Goal: Navigation & Orientation: Find specific page/section

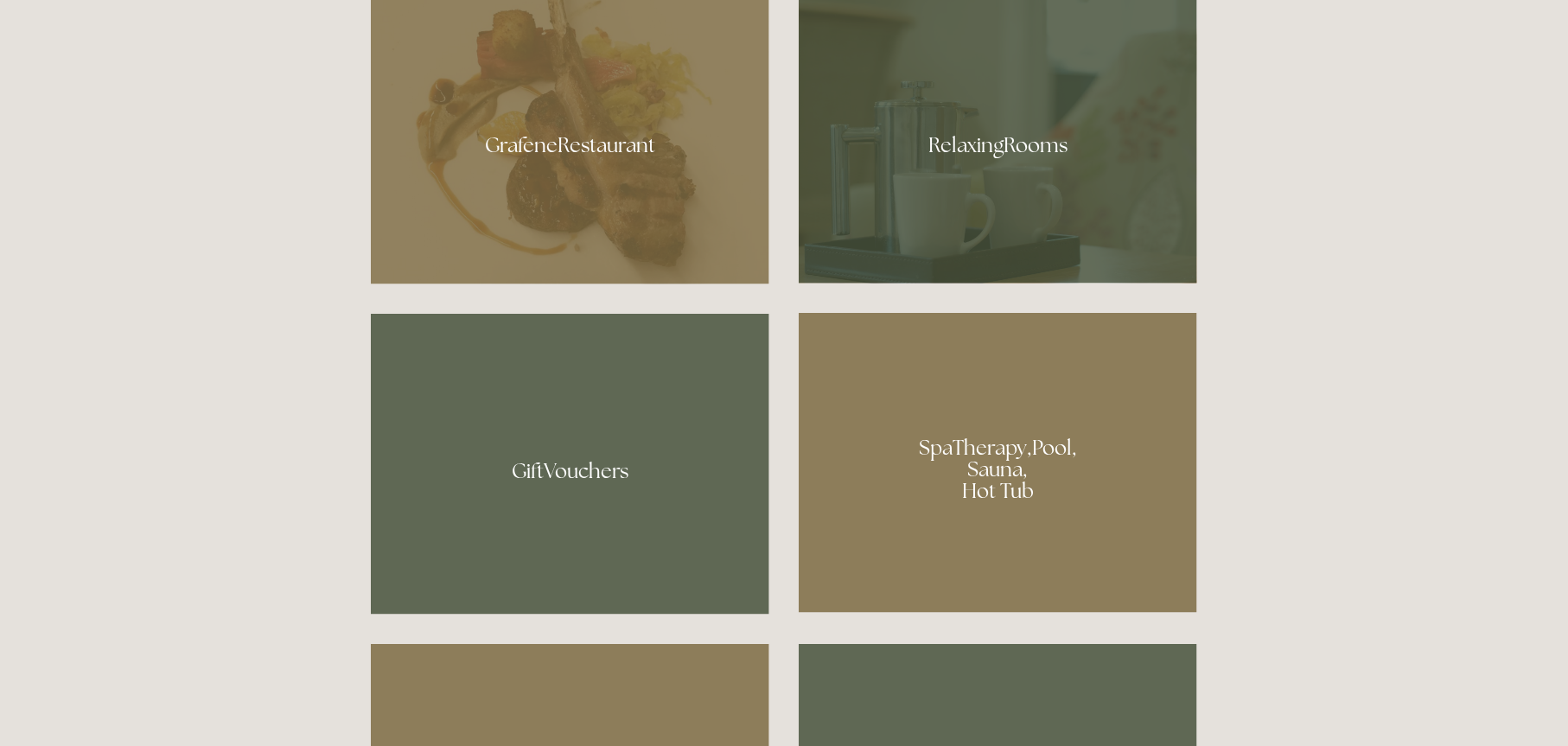
scroll to position [1181, 0]
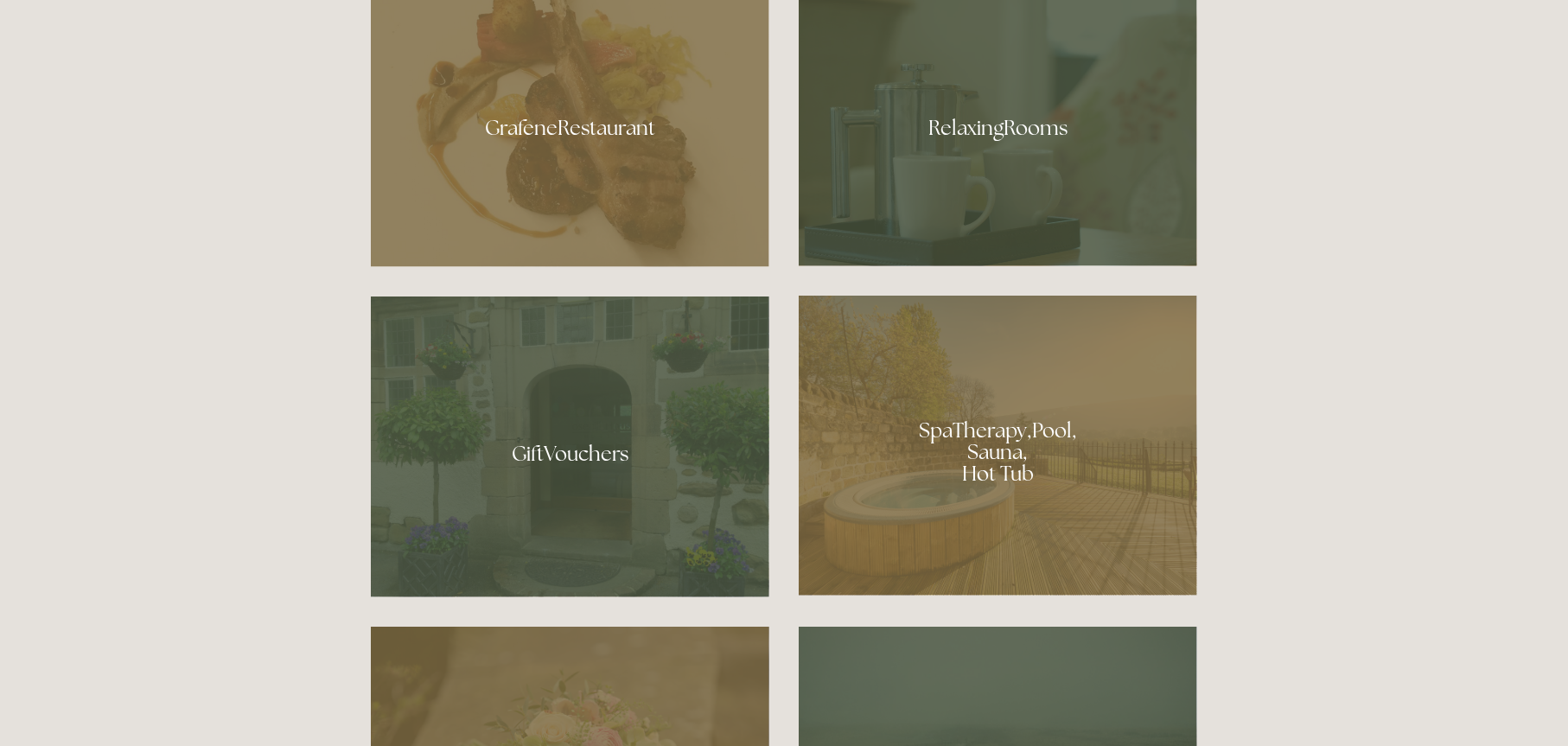
click at [629, 128] on div at bounding box center [569, 121] width 399 height 292
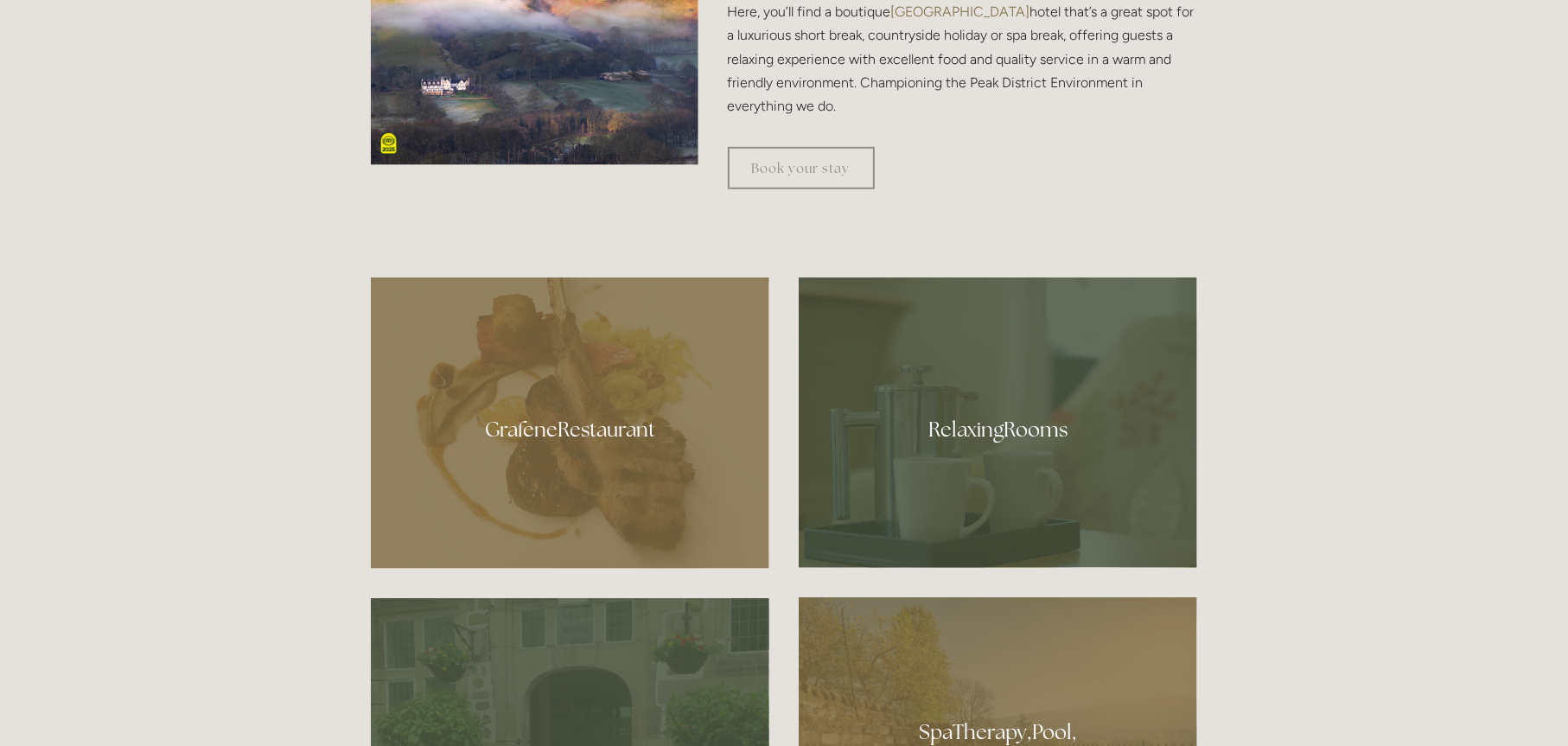
scroll to position [865, 0]
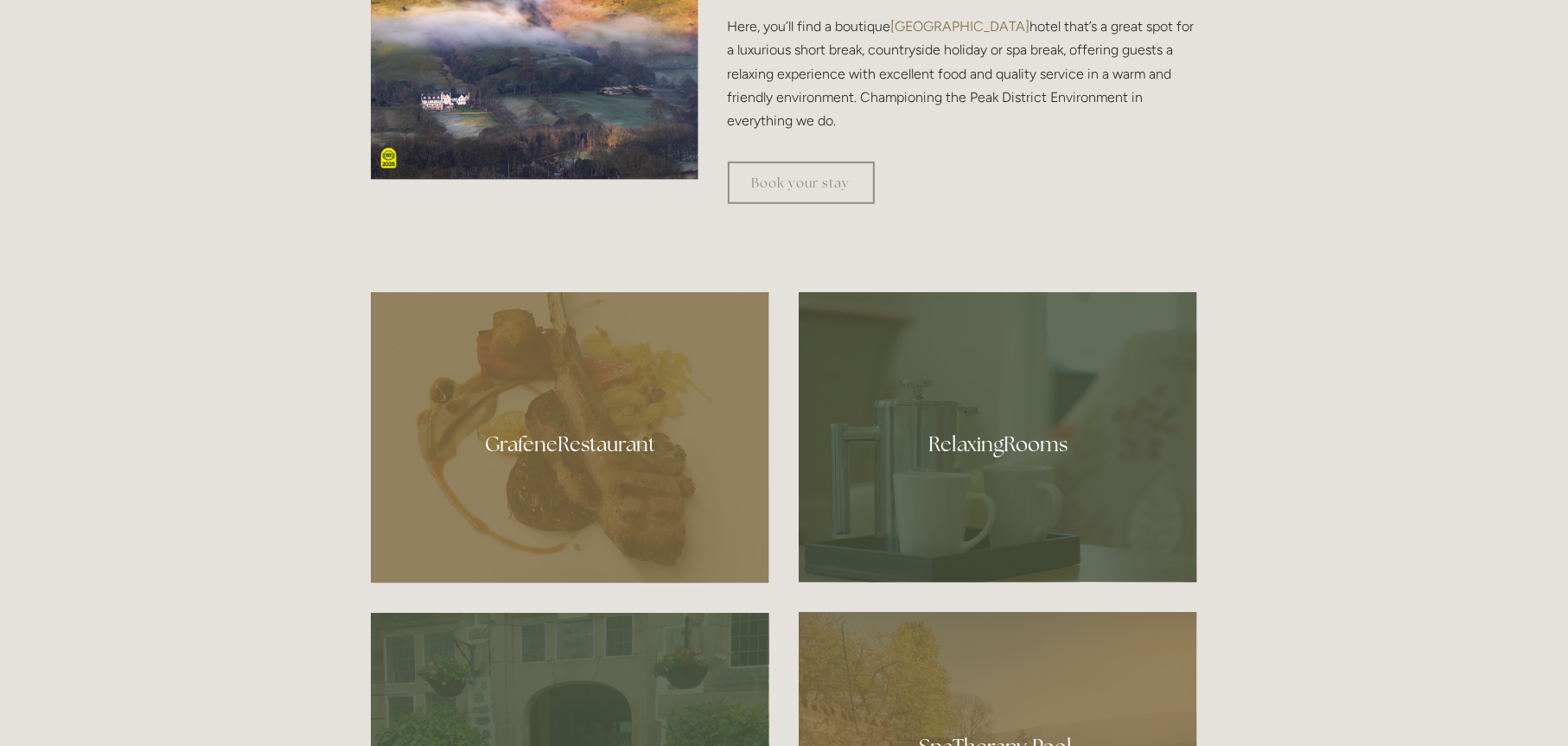
click at [966, 440] on div at bounding box center [998, 438] width 399 height 291
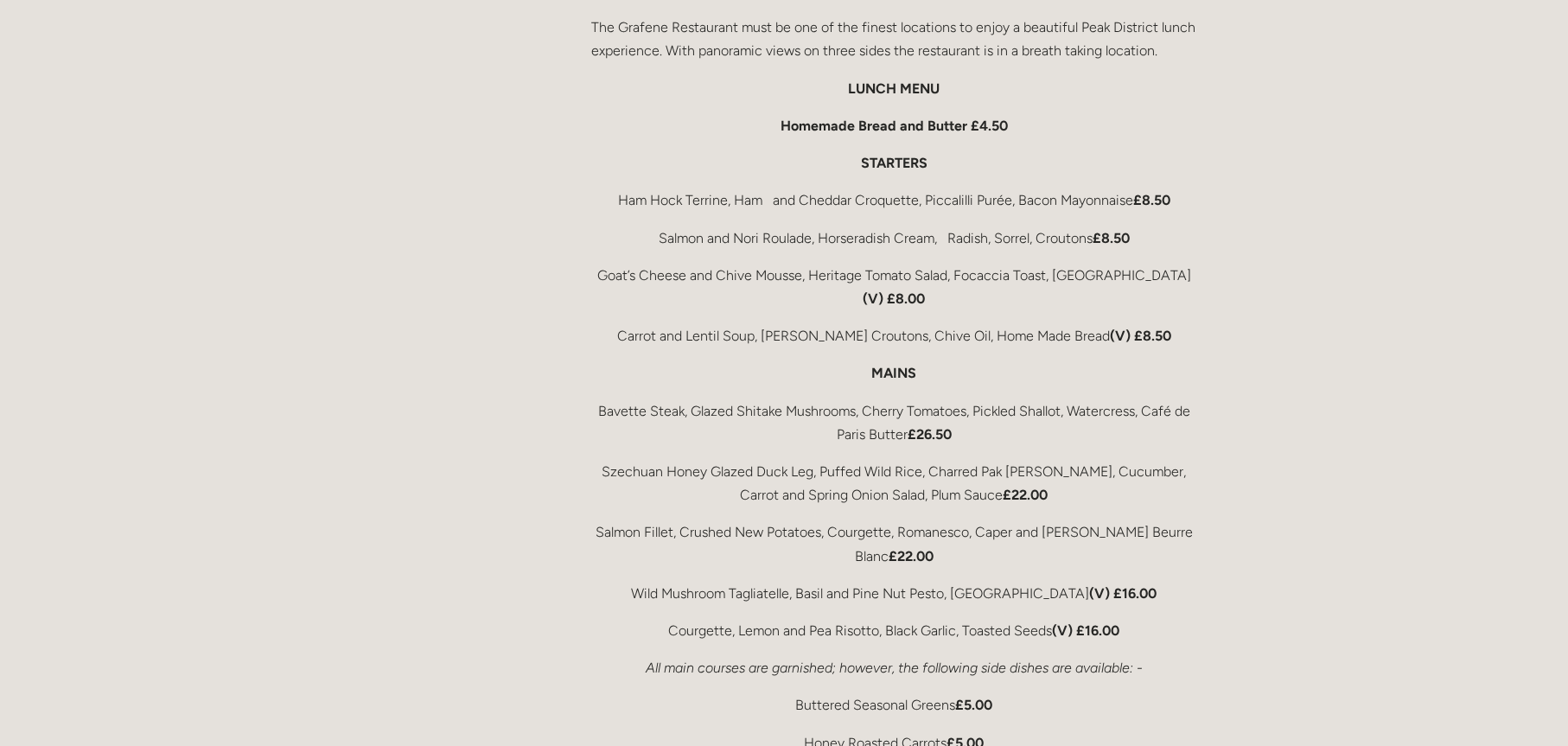
scroll to position [2824, 0]
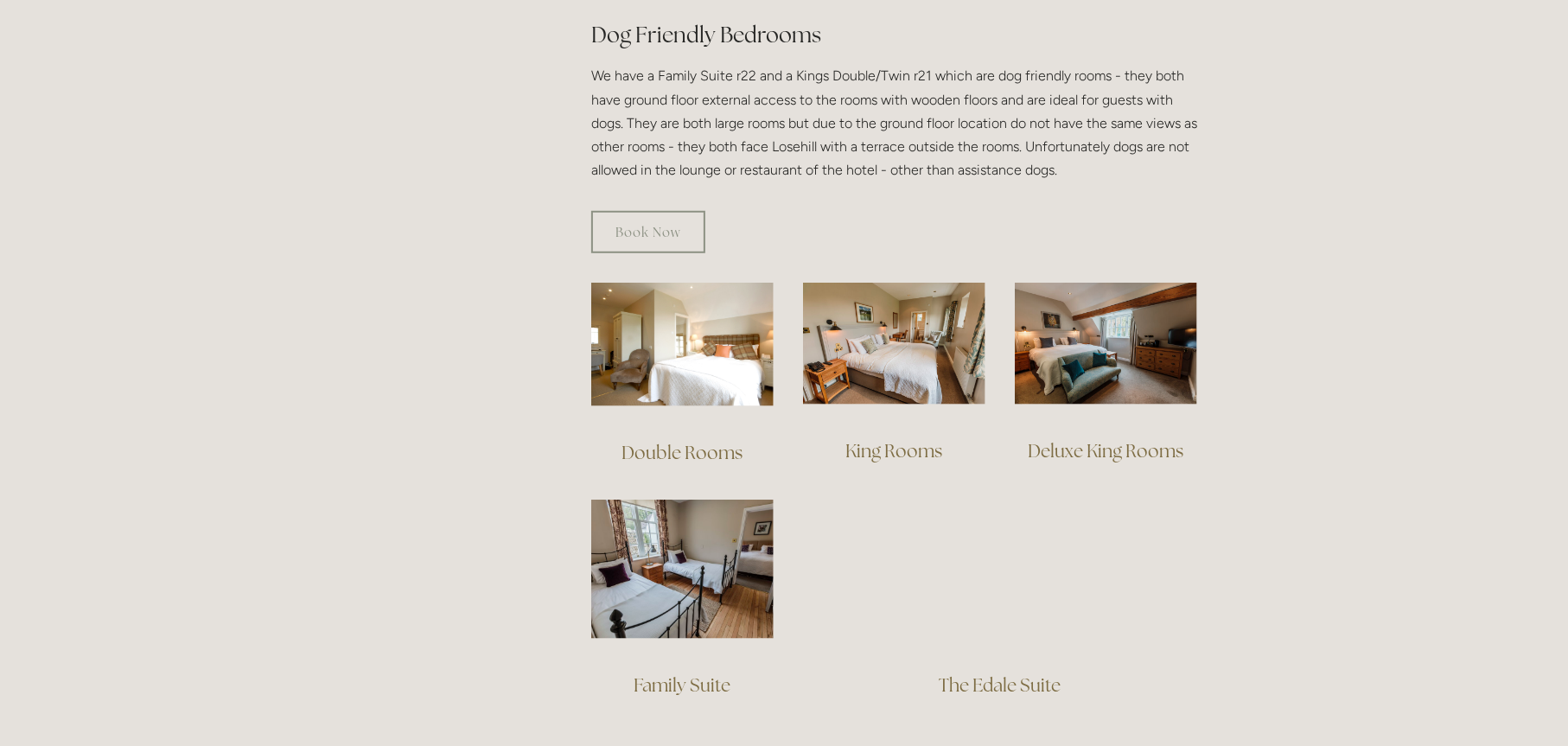
scroll to position [1009, 0]
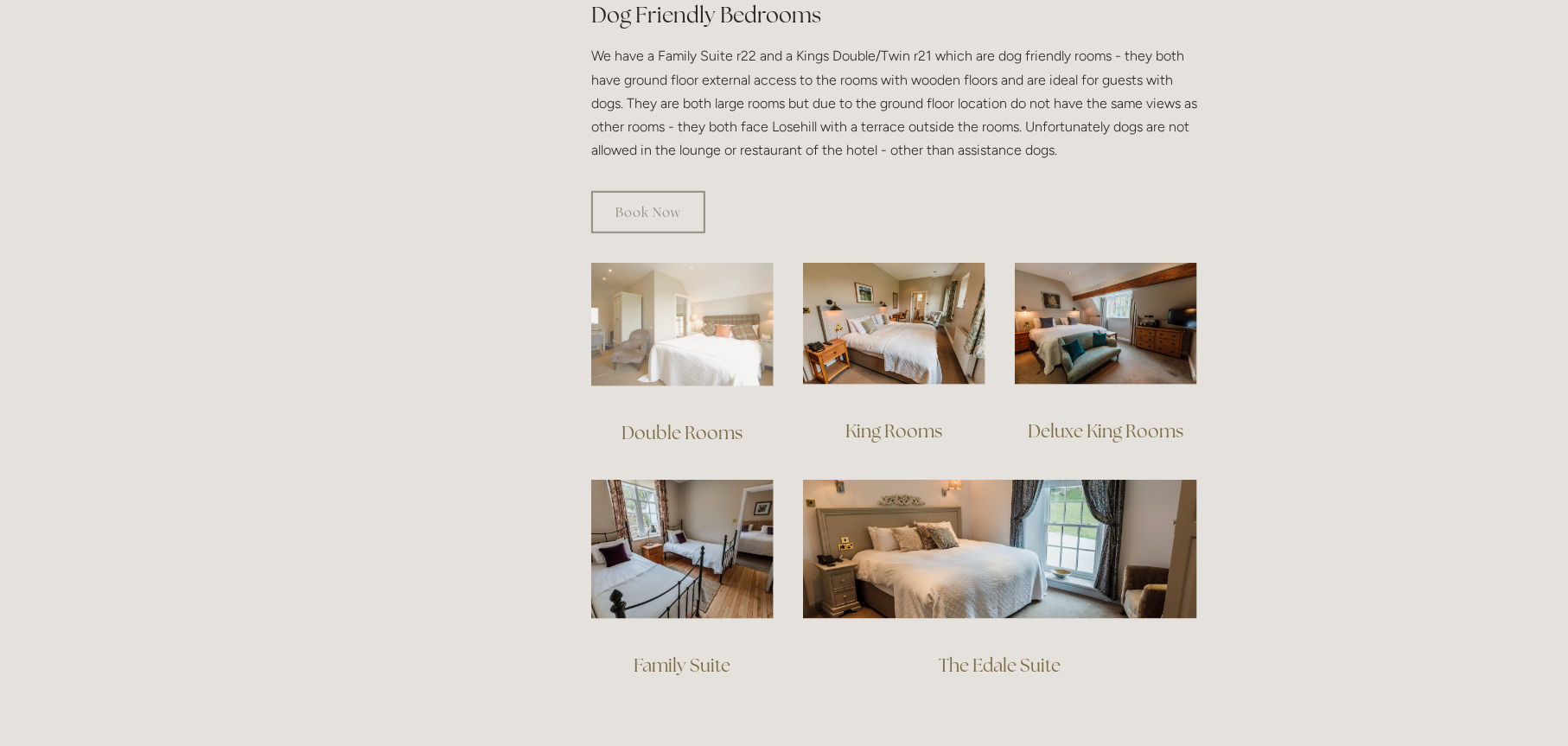
click at [695, 330] on img at bounding box center [682, 325] width 182 height 124
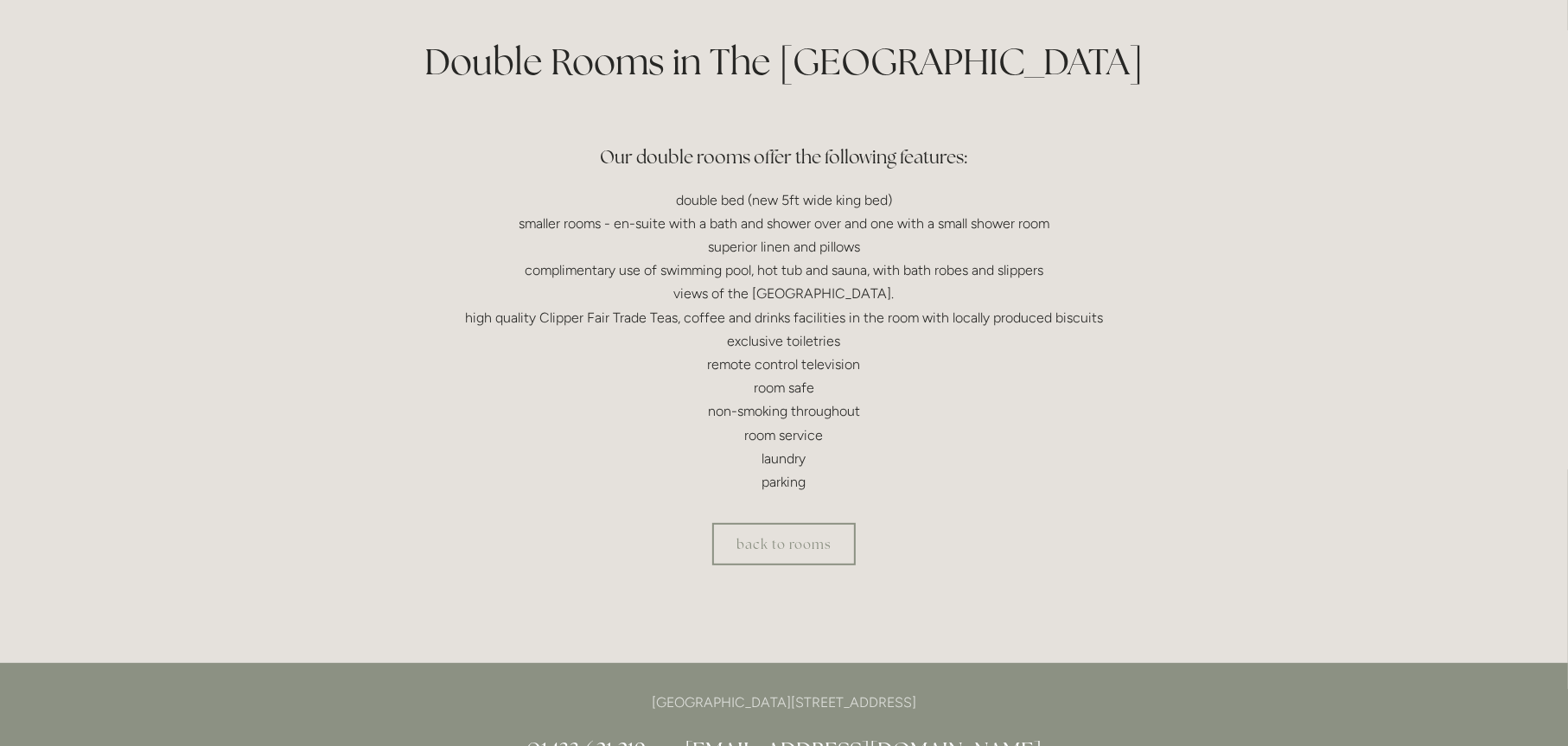
scroll to position [433, 0]
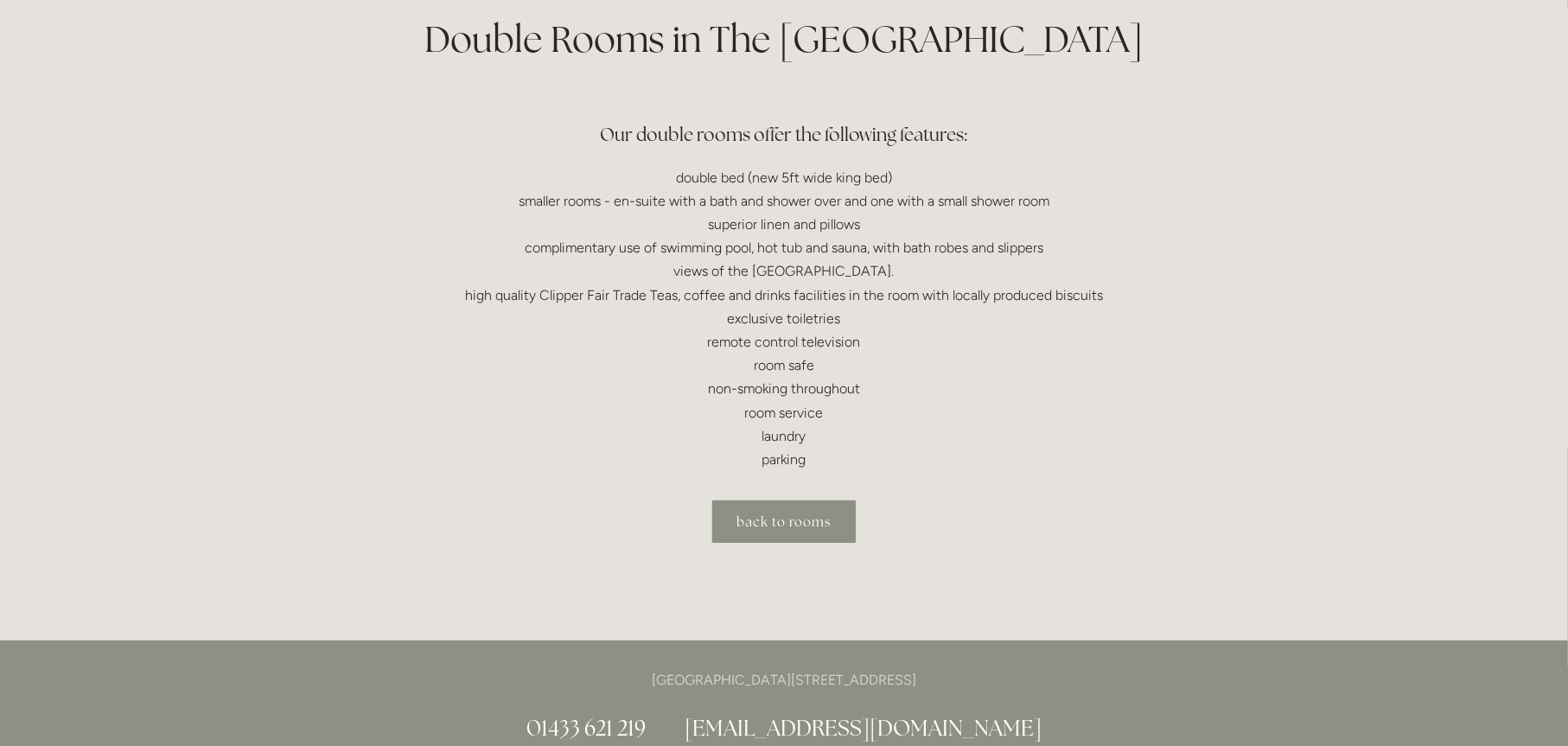
click at [793, 522] on link "back to rooms" at bounding box center [783, 522] width 143 height 42
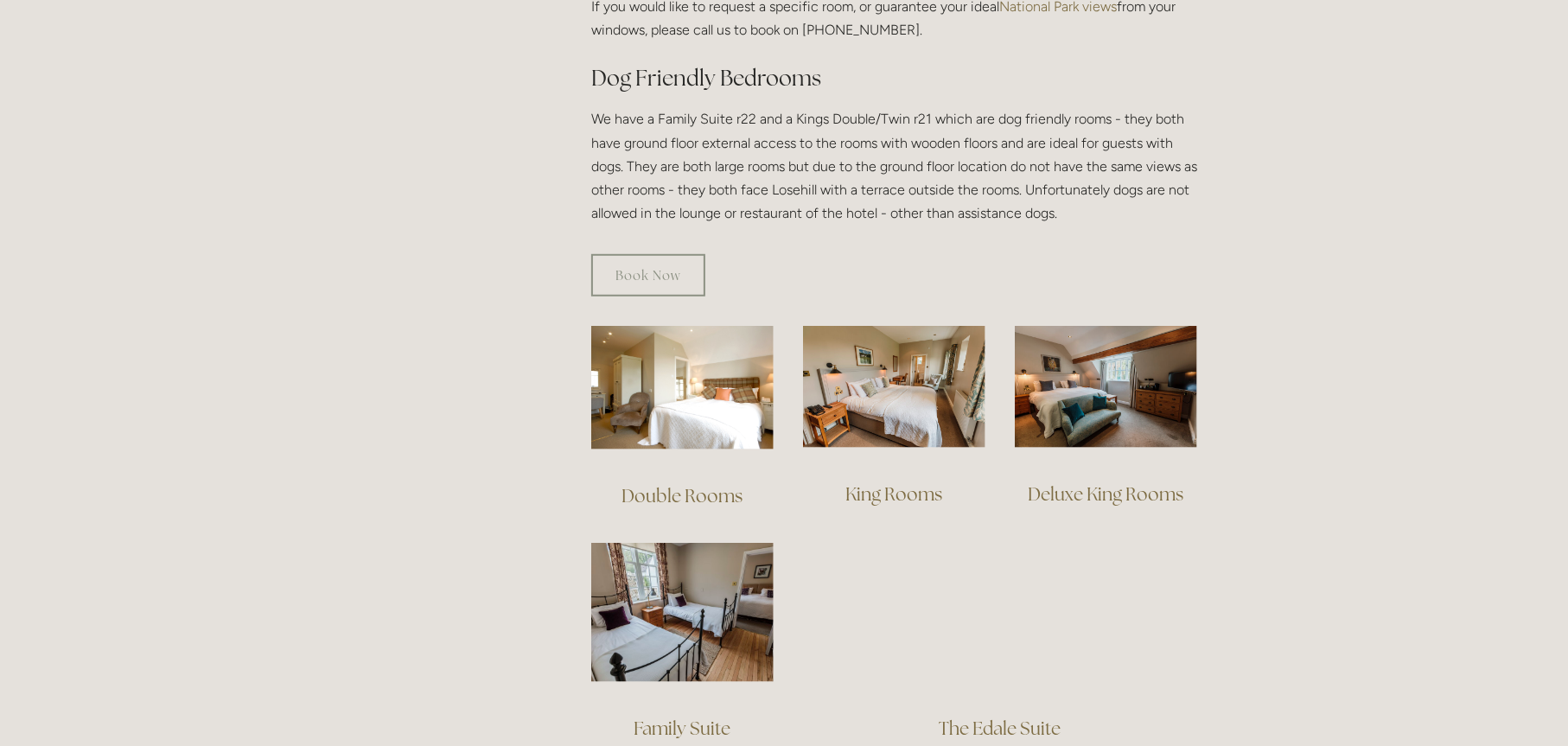
scroll to position [1009, 0]
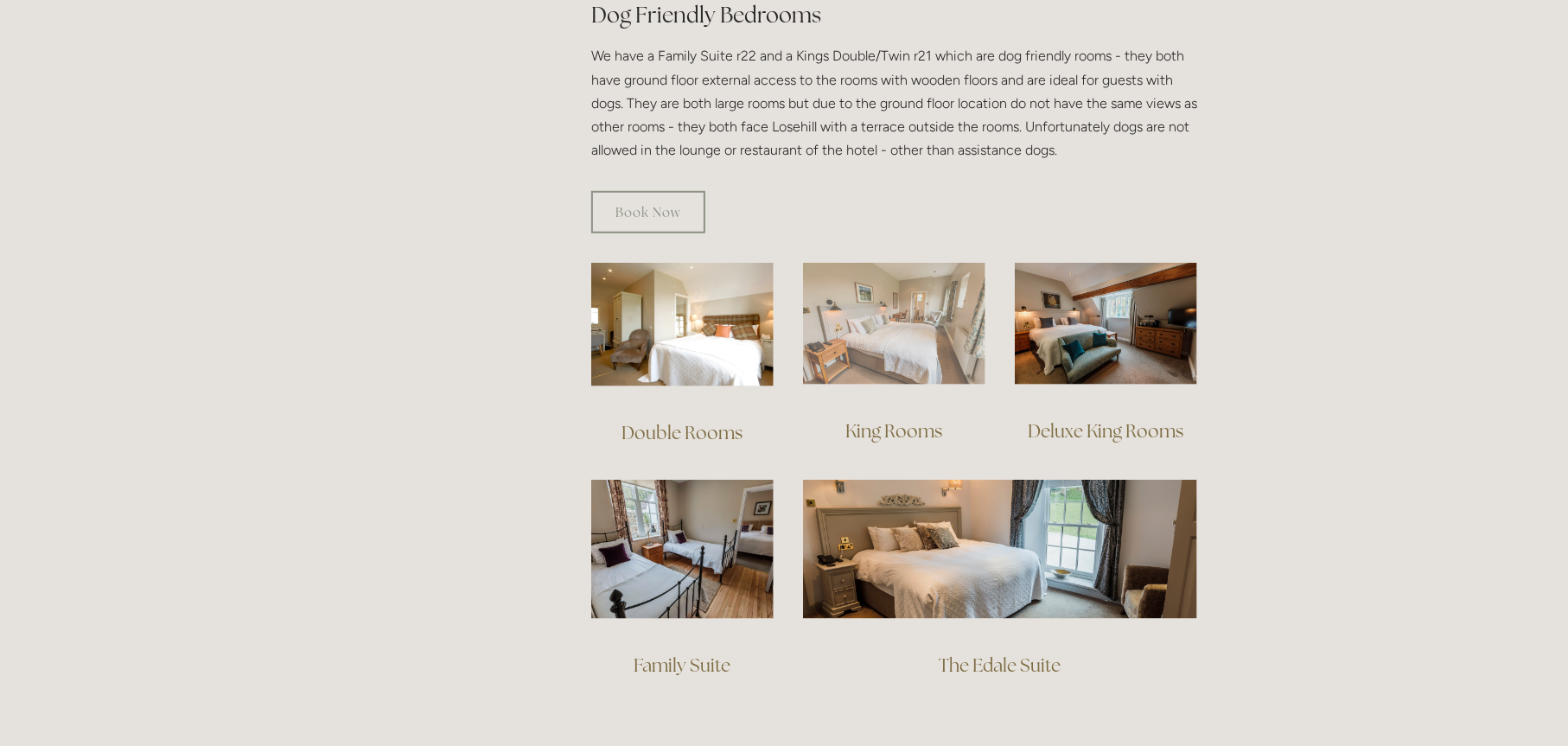
click at [881, 323] on img at bounding box center [894, 324] width 182 height 122
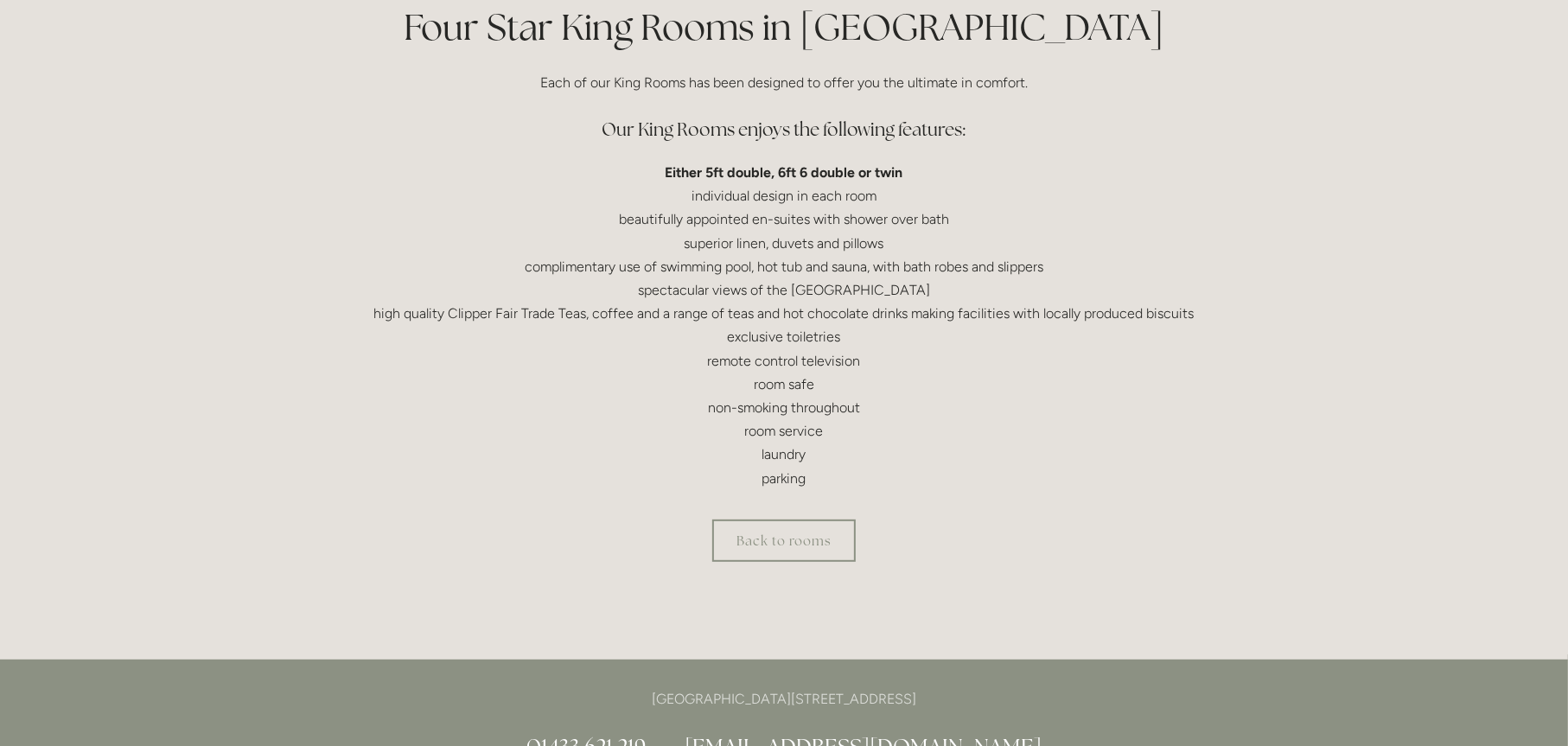
scroll to position [461, 0]
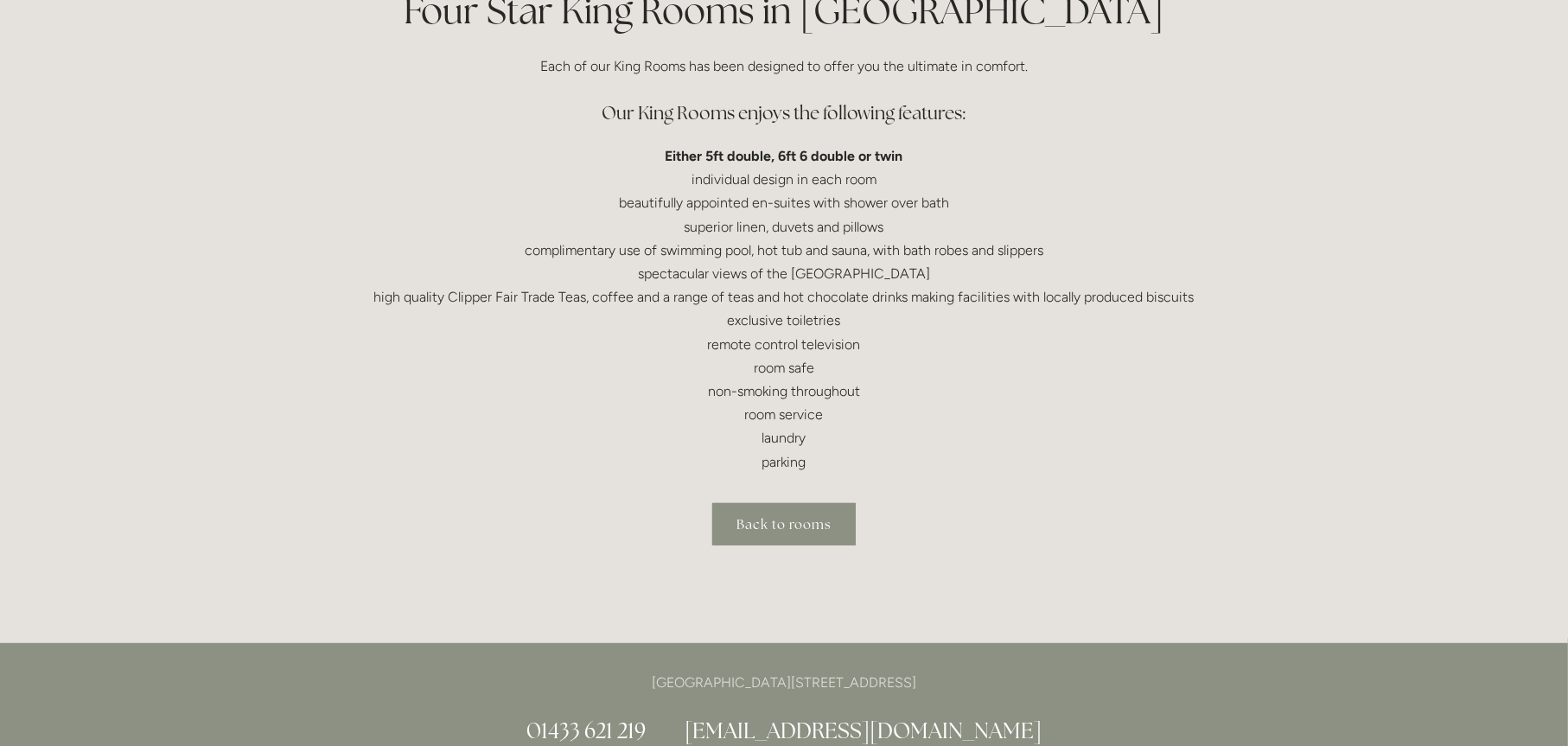
click at [761, 517] on link "Back to rooms" at bounding box center [783, 524] width 143 height 42
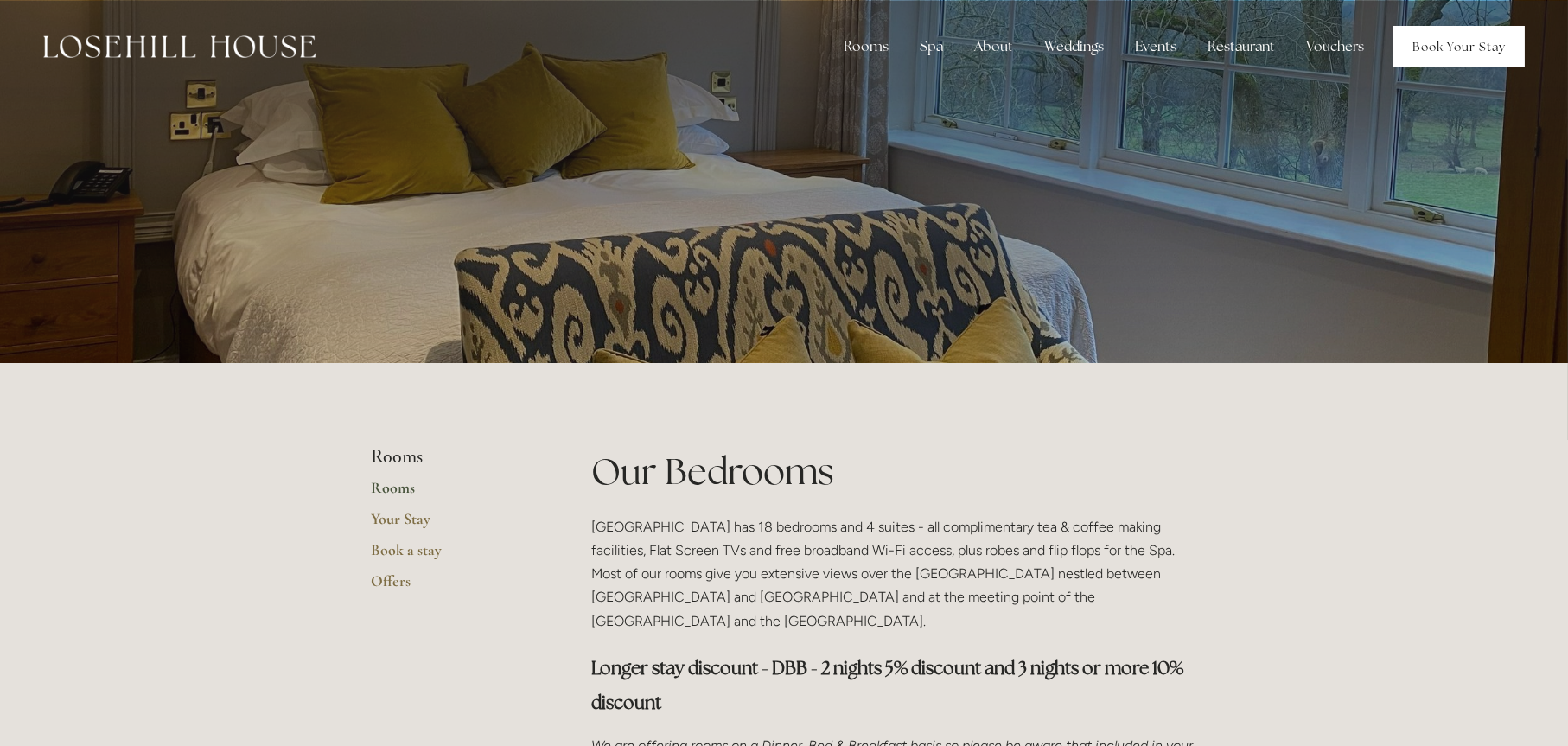
click at [1443, 45] on link "Book Your Stay" at bounding box center [1459, 47] width 131 height 41
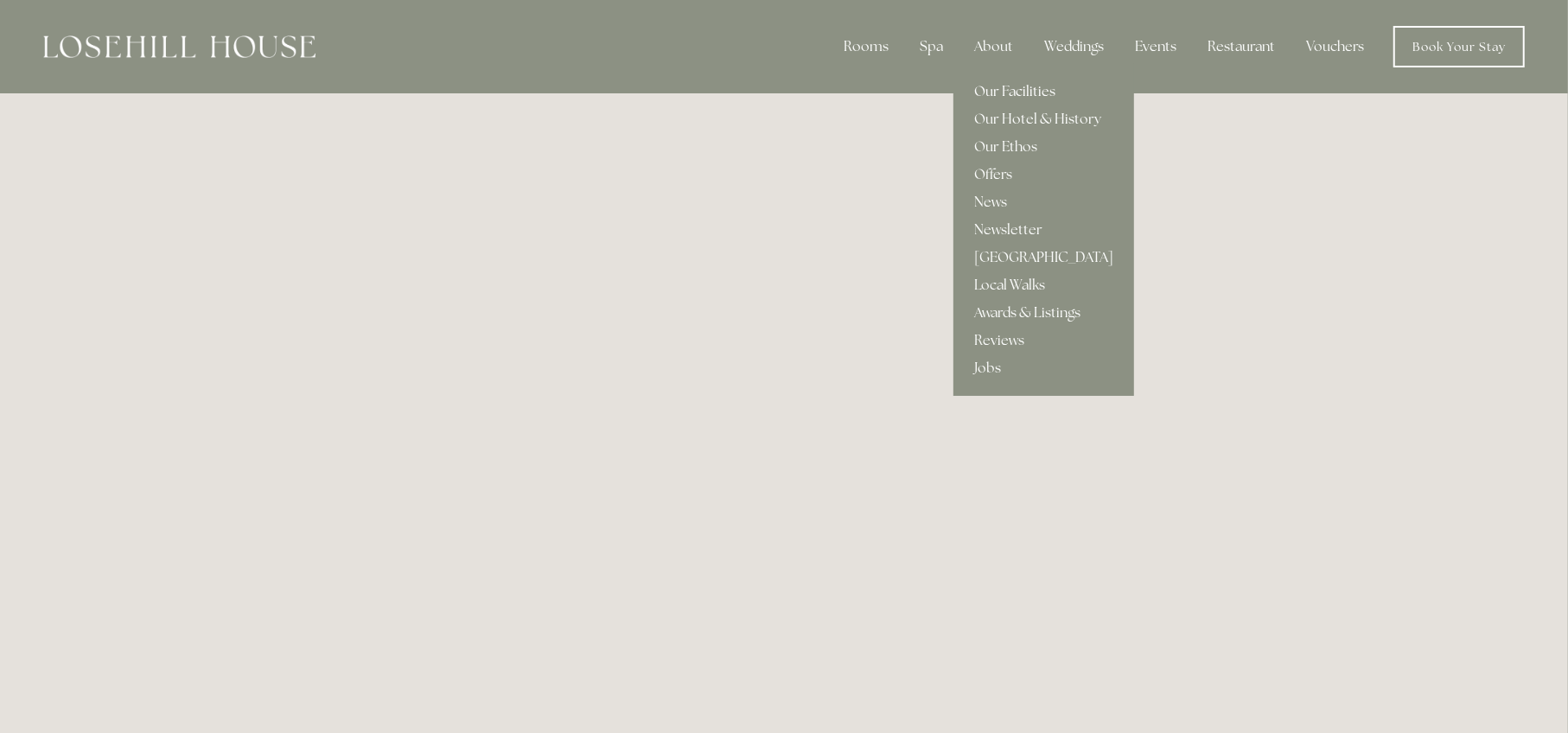
click at [1012, 86] on link "Our Facilities" at bounding box center [1044, 91] width 181 height 27
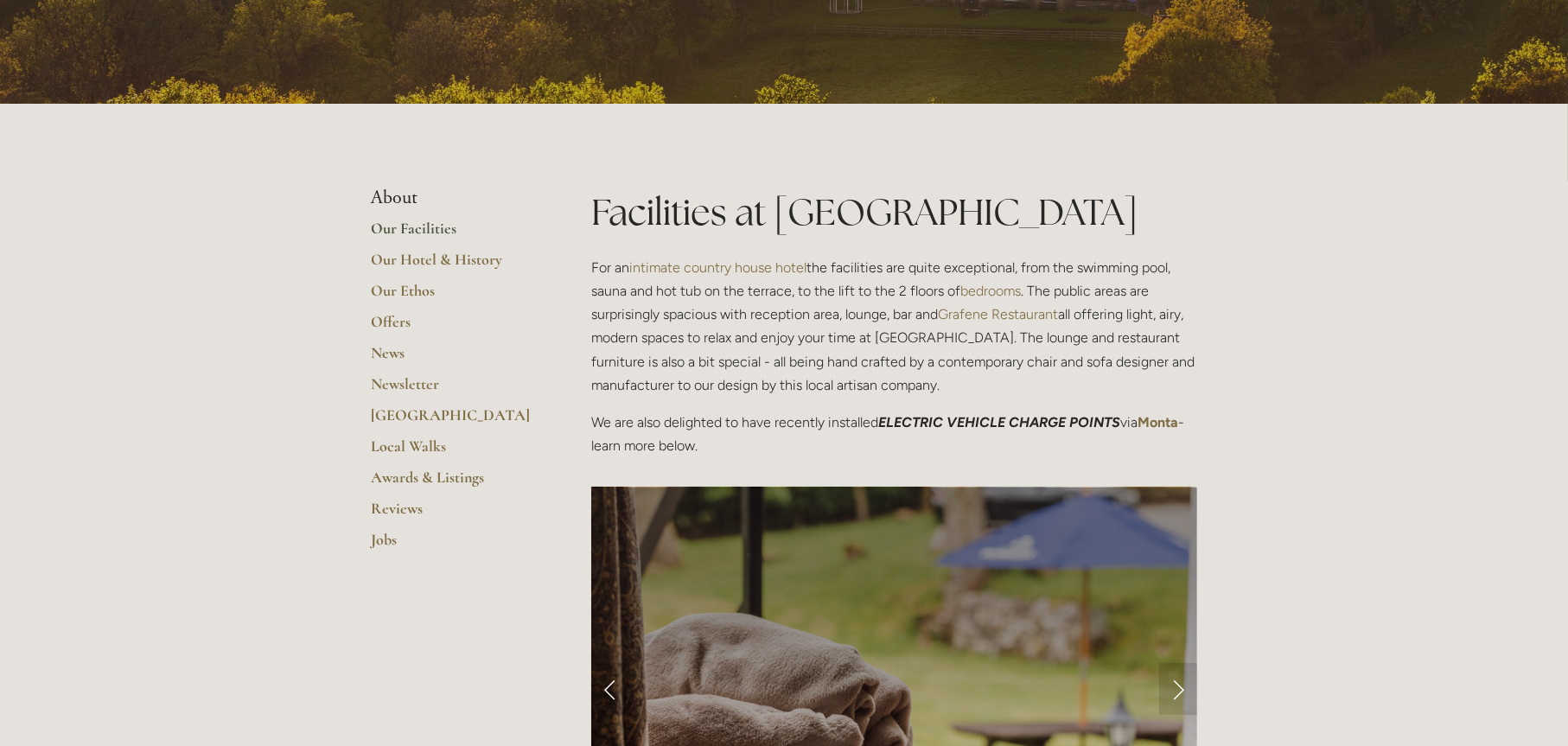
scroll to position [259, 0]
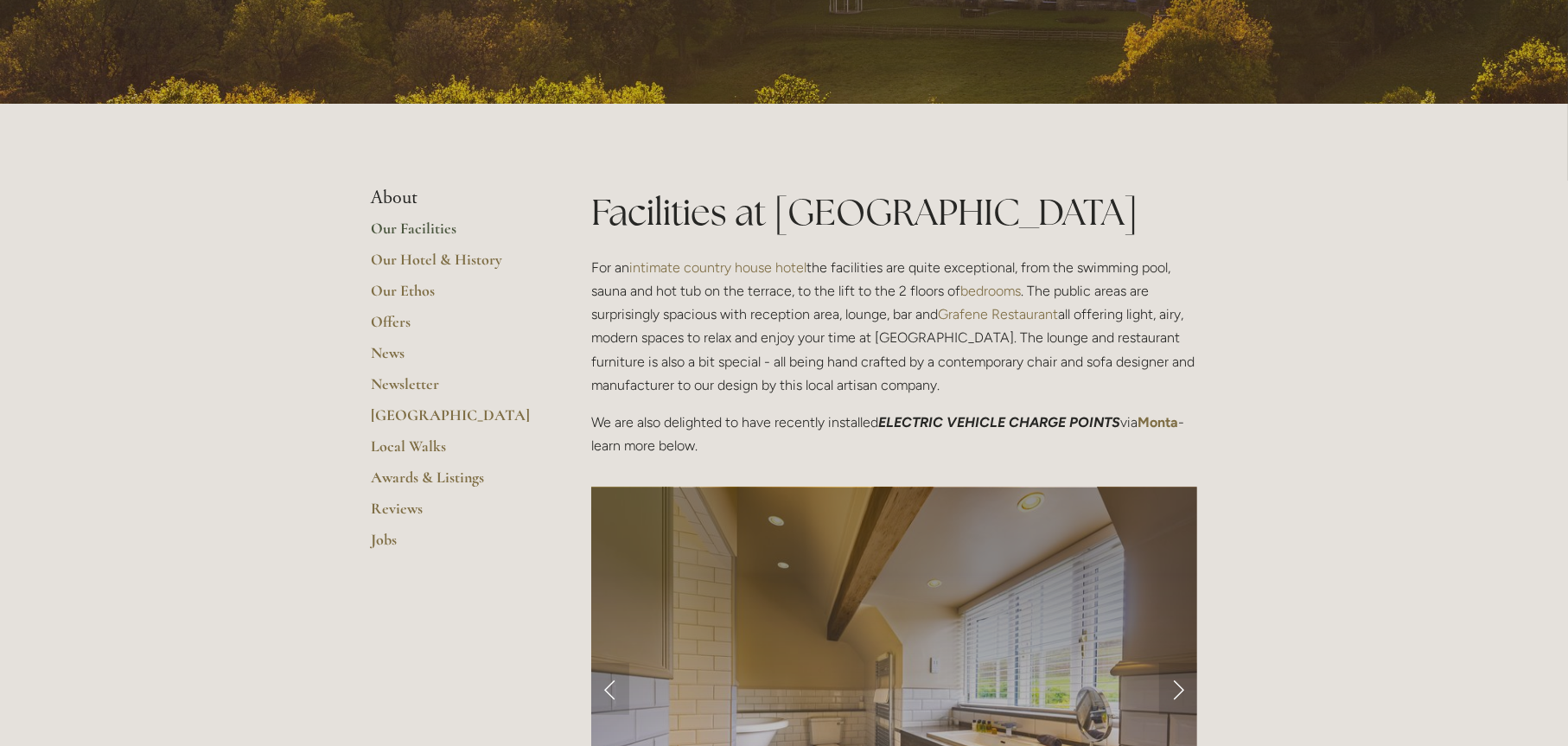
click at [416, 221] on link "Our Facilities" at bounding box center [453, 234] width 165 height 31
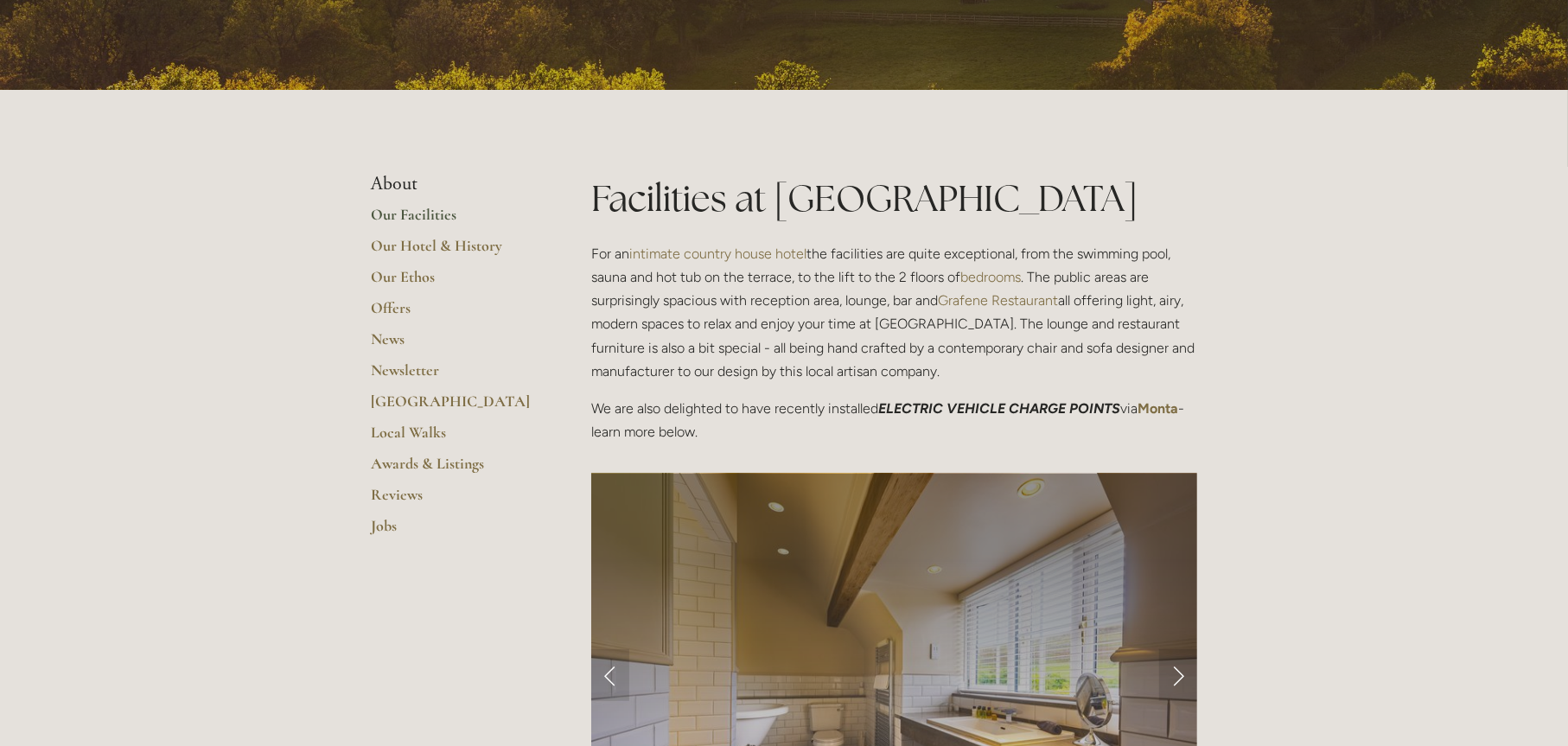
scroll to position [230, 0]
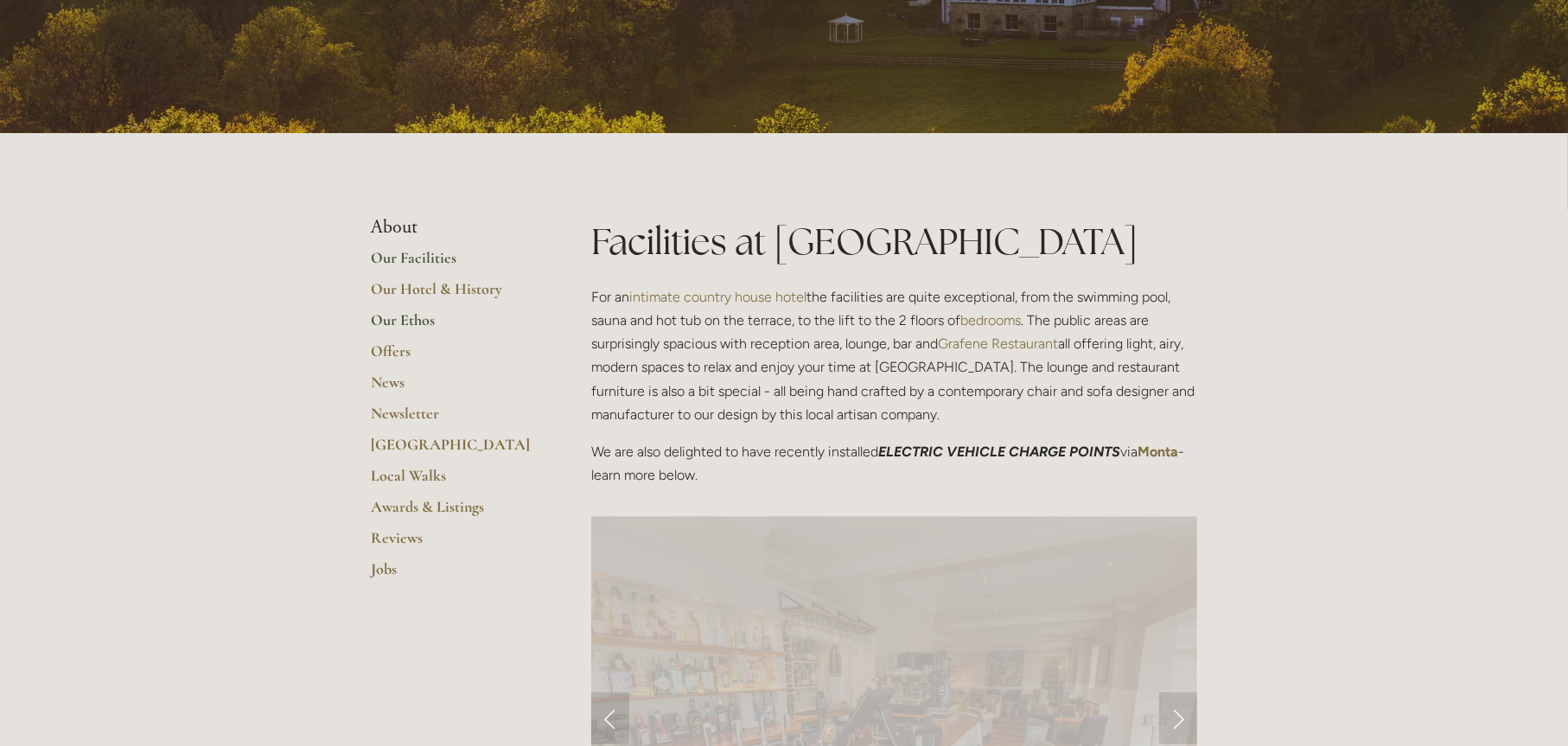
click at [415, 316] on link "Our Ethos" at bounding box center [453, 326] width 165 height 31
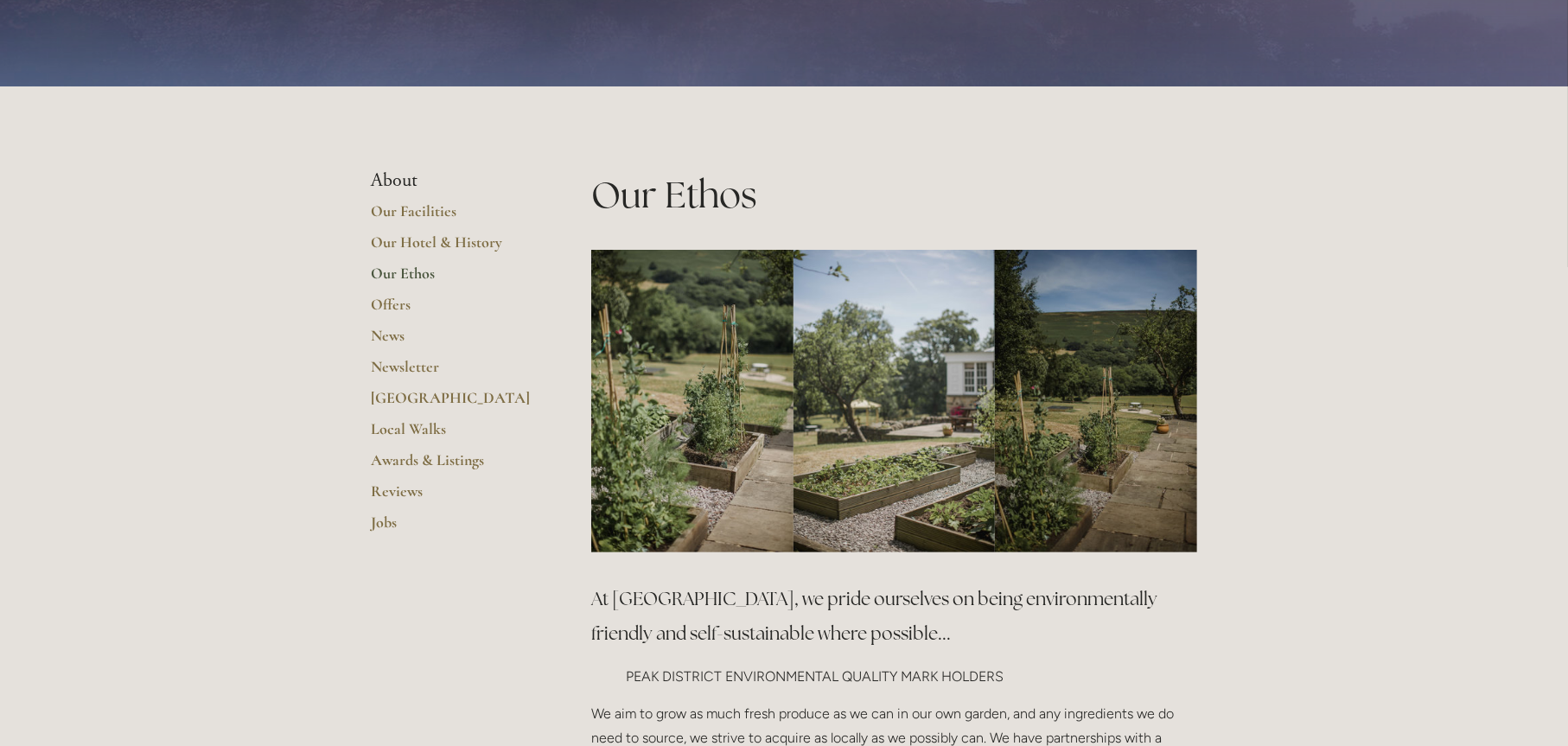
scroll to position [173, 0]
click at [396, 425] on link "Local Walks" at bounding box center [453, 434] width 165 height 31
click at [410, 492] on link "Reviews" at bounding box center [453, 496] width 165 height 31
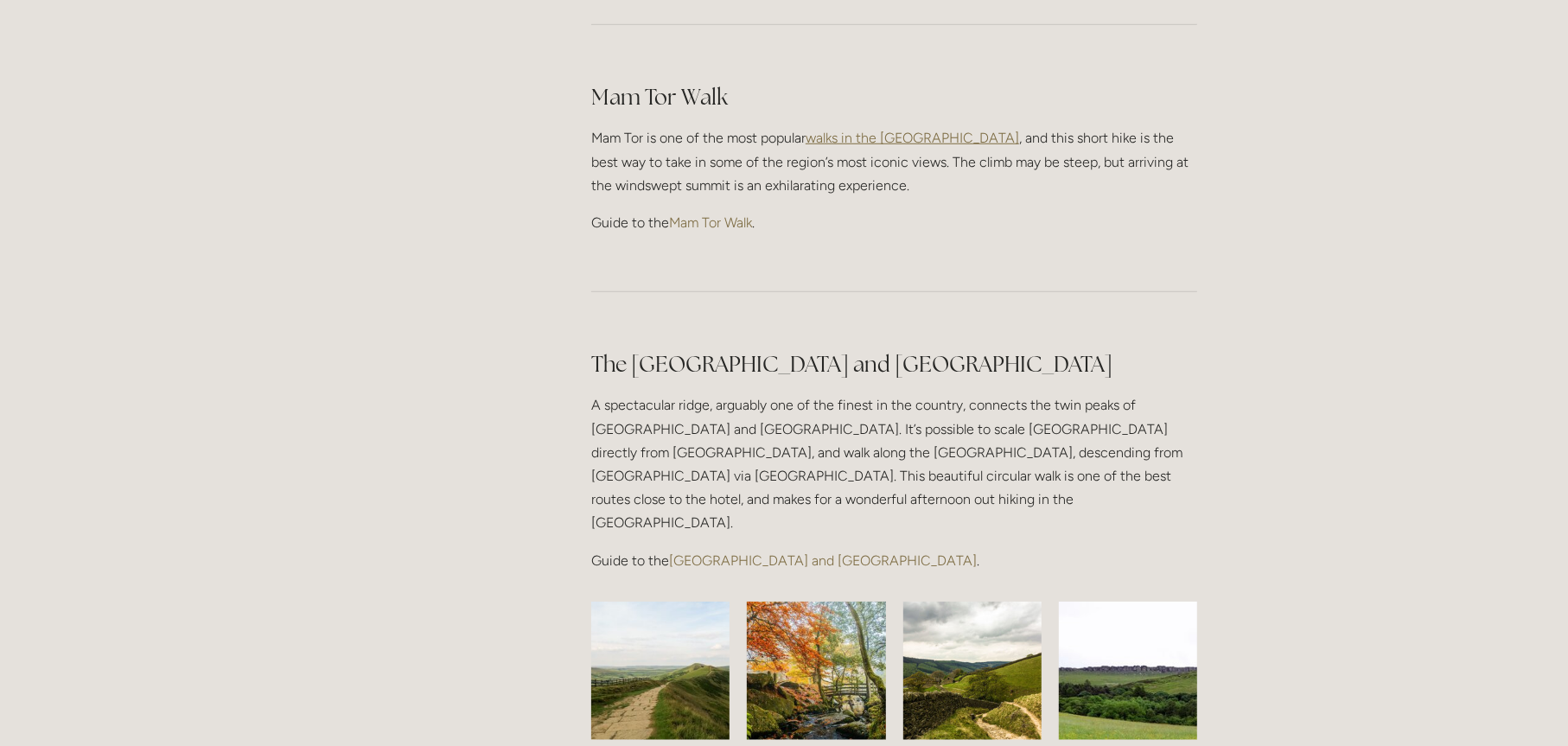
scroll to position [1124, 0]
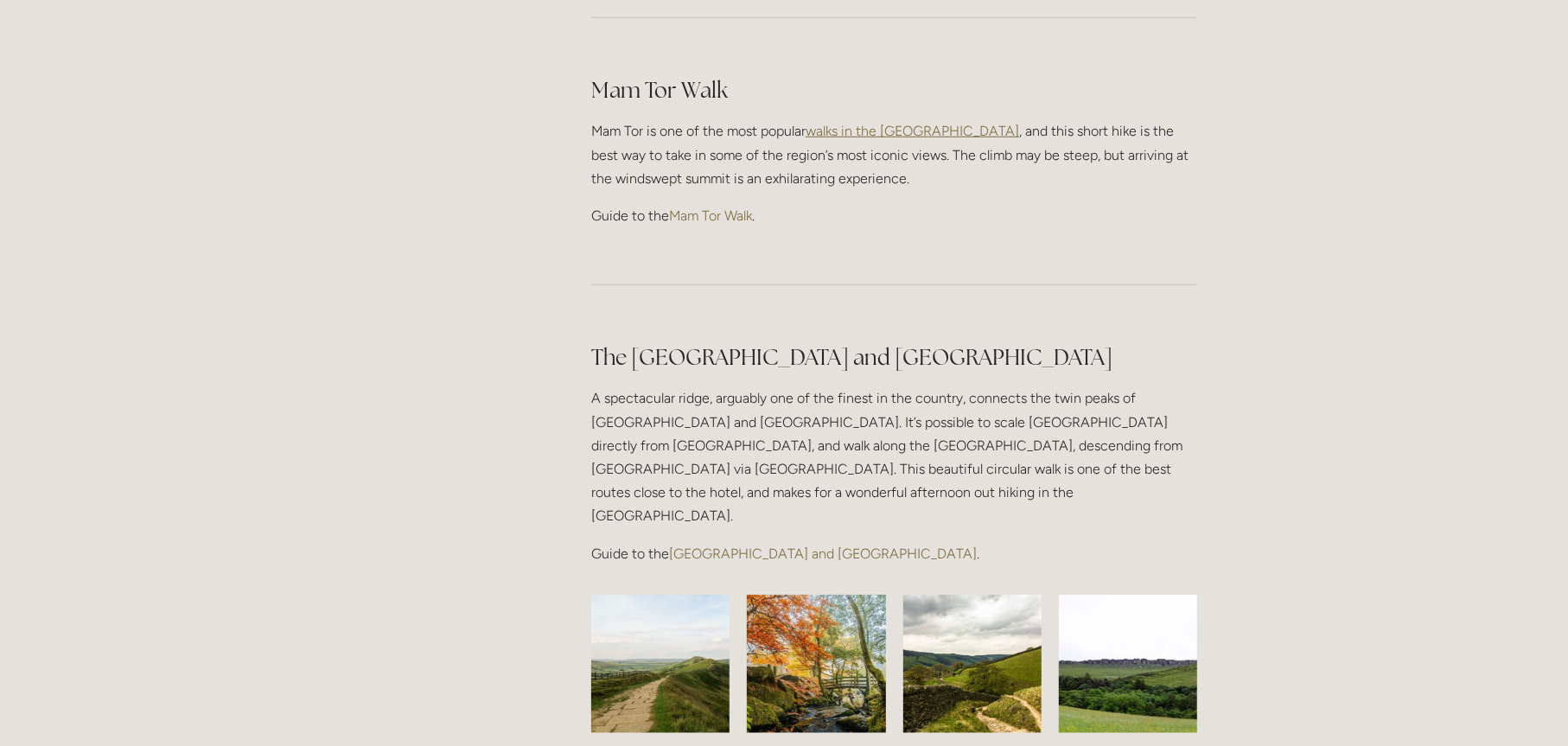
click at [711, 207] on link "Mam Tor Walk" at bounding box center [710, 216] width 83 height 17
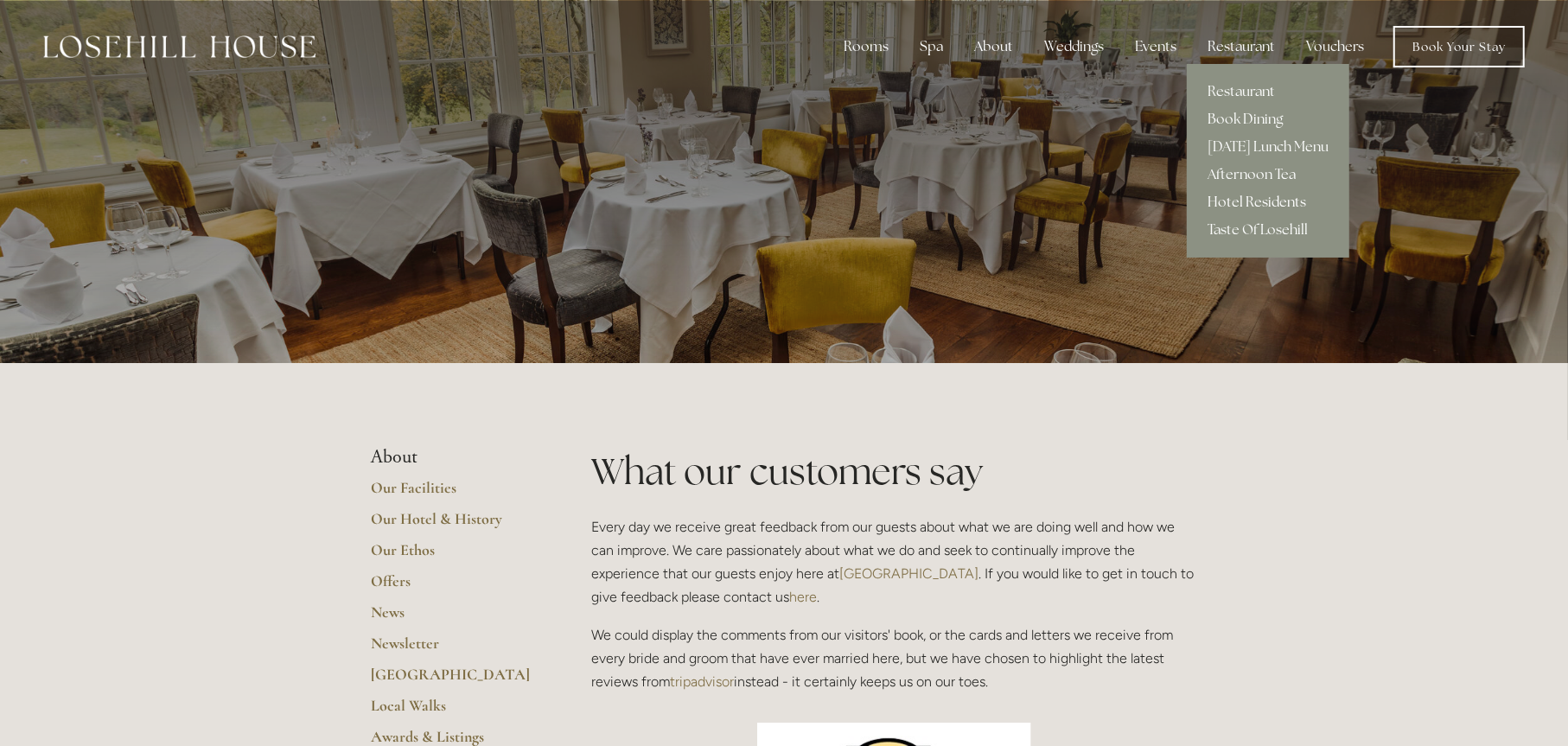
click at [1246, 192] on link "Hotel Residents" at bounding box center [1267, 202] width 162 height 27
